Goal: Check status

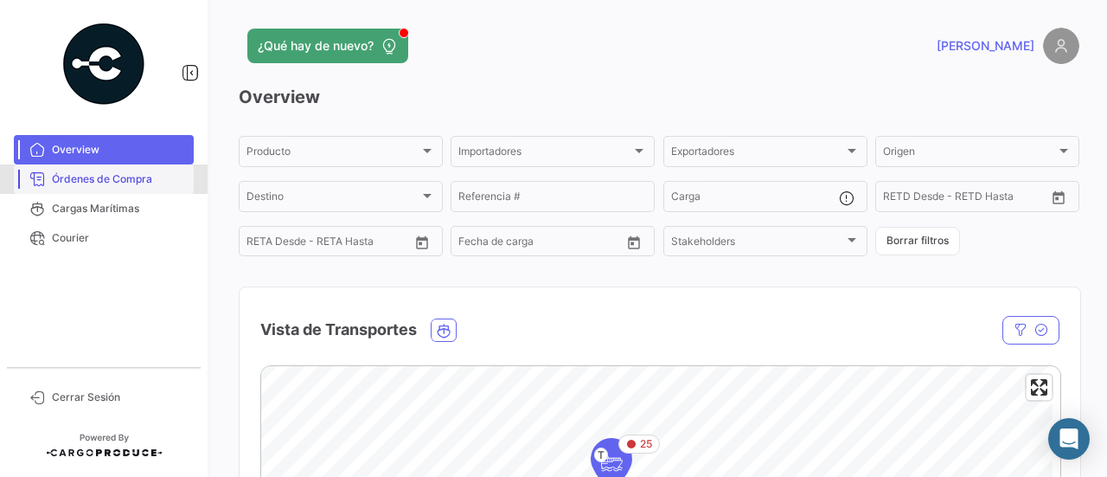
click at [116, 179] on span "Órdenes de Compra" at bounding box center [119, 179] width 135 height 16
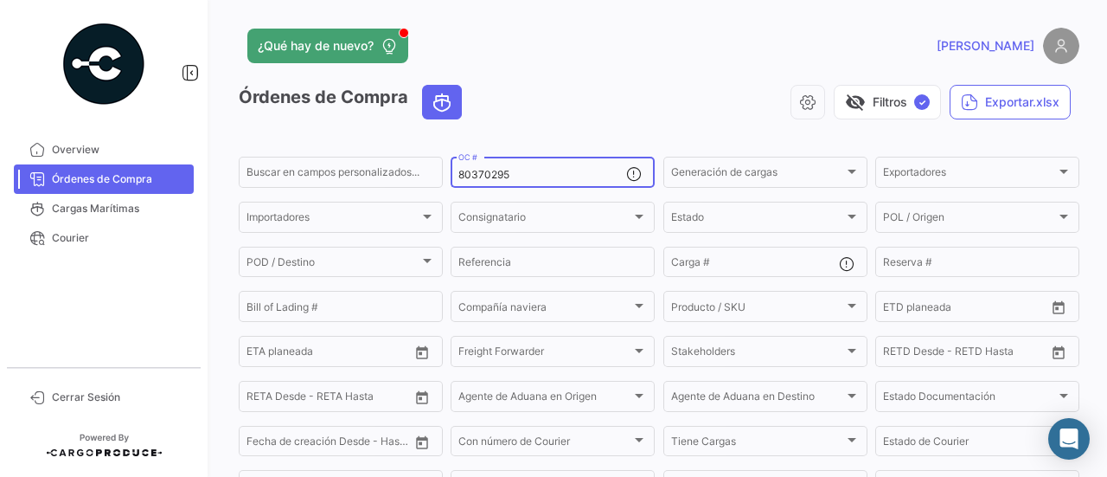
drag, startPoint x: 526, startPoint y: 172, endPoint x: 444, endPoint y: 188, distance: 83.7
click at [443, 188] on form "Buscar en campos personalizados... 80370295 OC # Generación de cargas Generació…" at bounding box center [659, 351] width 841 height 395
paste input "69287"
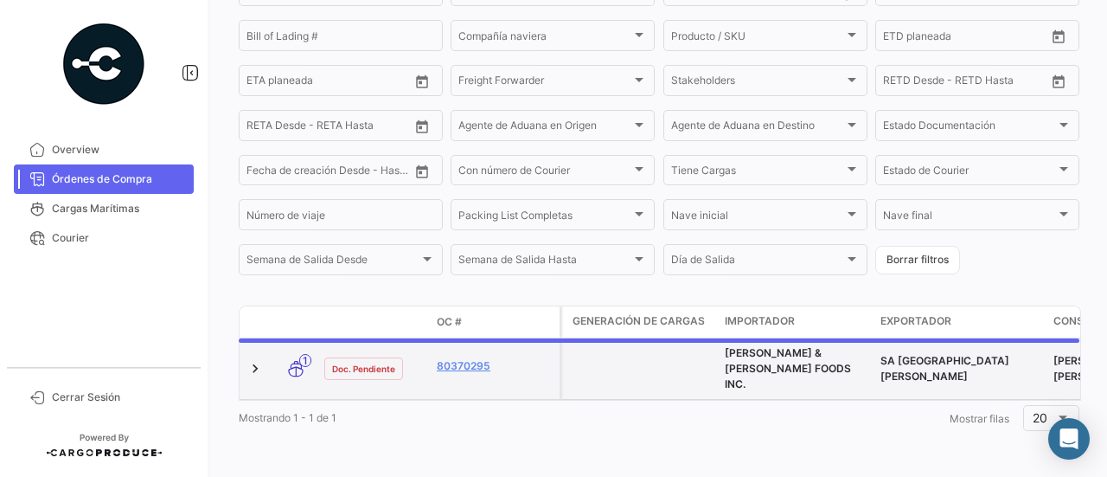
scroll to position [265, 0]
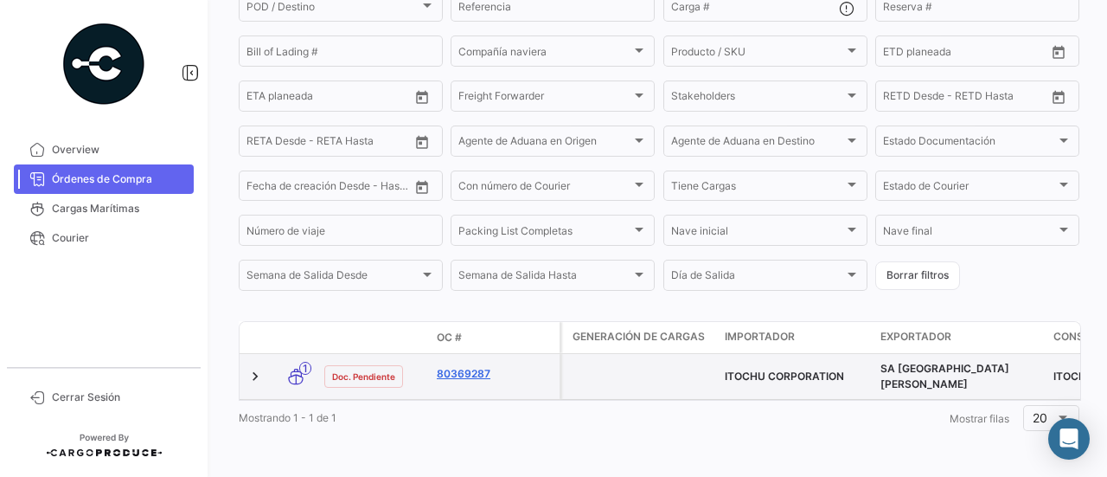
type input "80369287"
click at [464, 371] on link "80369287" at bounding box center [495, 374] width 116 height 16
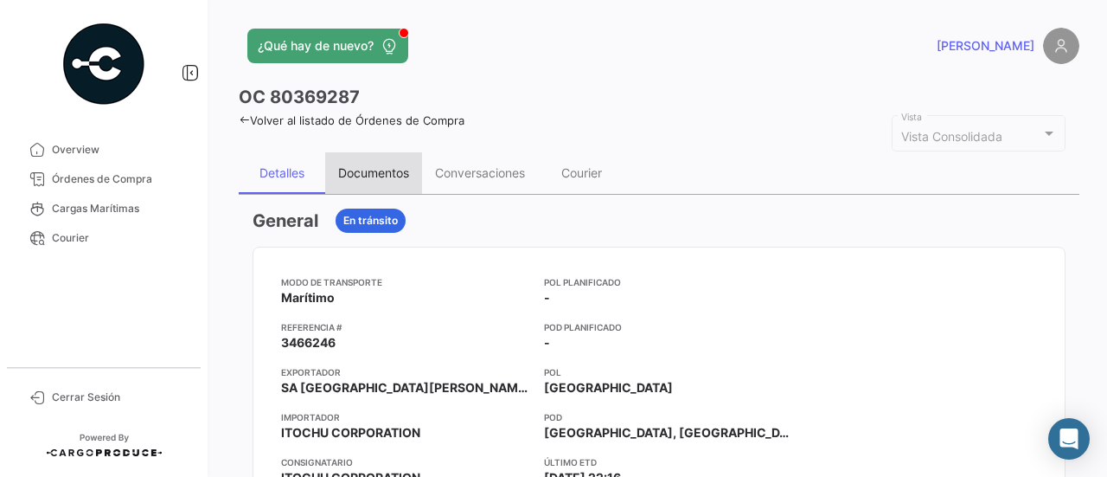
click at [410, 186] on div "Documentos" at bounding box center [373, 173] width 97 height 42
